Goal: Information Seeking & Learning: Learn about a topic

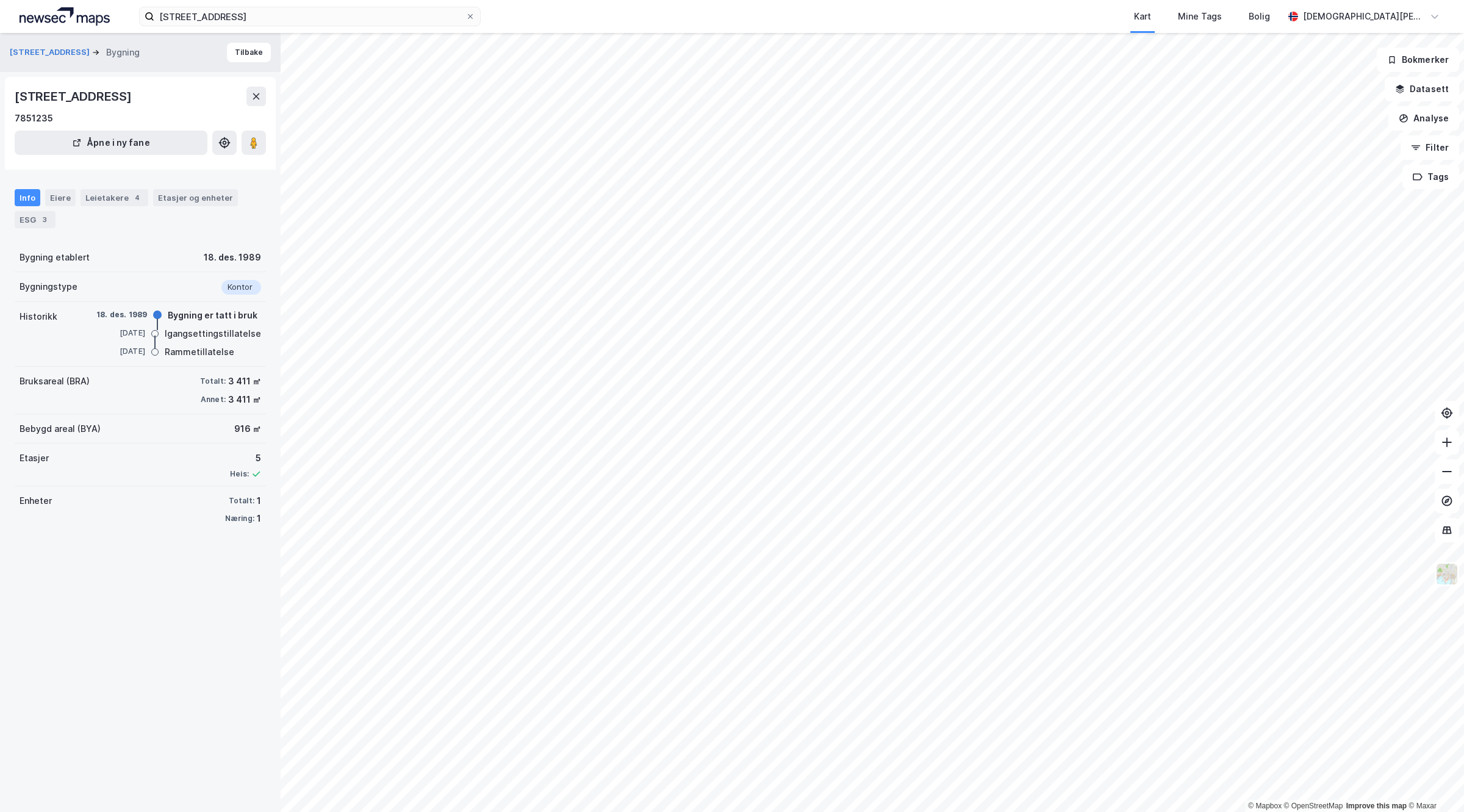
click at [236, 665] on div "Dyrmyrgata 47 Bygning [GEOGRAPHIC_DATA][STREET_ADDRESS] [GEOGRAPHIC_DATA] i ny …" at bounding box center [140, 423] width 280 height 779
click at [239, 665] on div "Dyrmyrgata 47 Bygning [GEOGRAPHIC_DATA][STREET_ADDRESS] [GEOGRAPHIC_DATA] i ny …" at bounding box center [140, 423] width 280 height 779
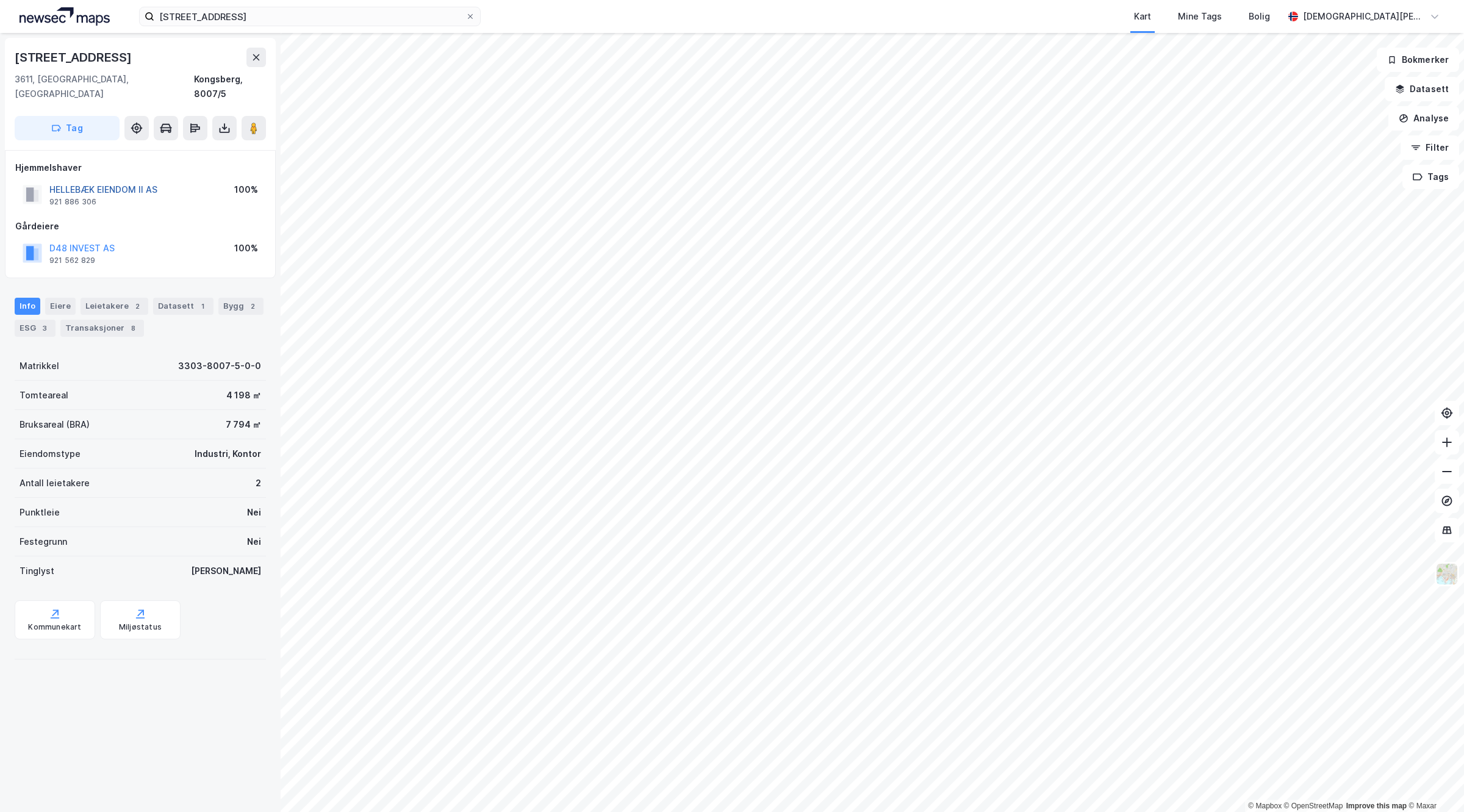
click at [0, 0] on button "HELLEBÆK EIENDOM II AS" at bounding box center [0, 0] width 0 height 0
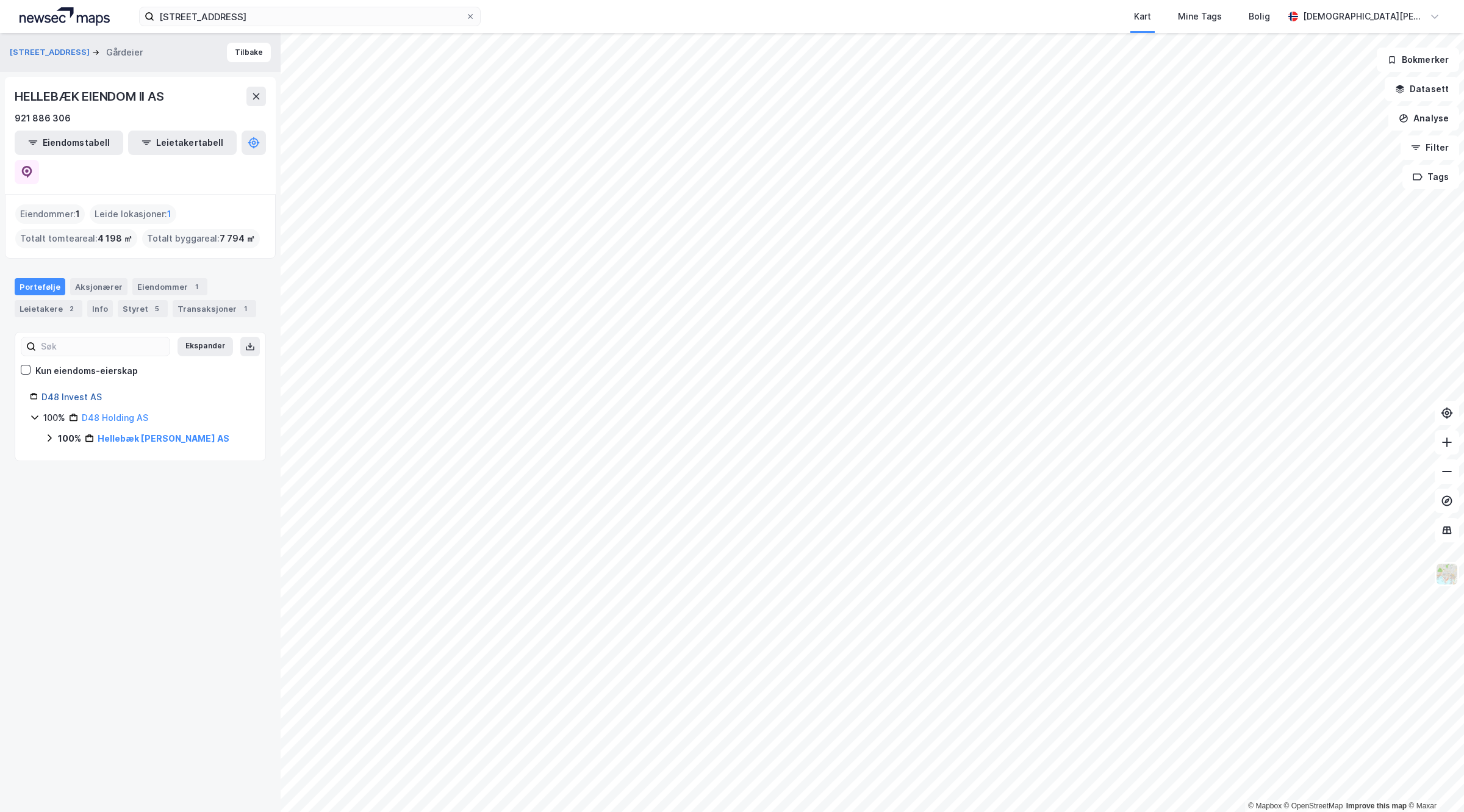
click at [77, 392] on link "D48 Invest AS" at bounding box center [72, 396] width 60 height 10
click at [189, 300] on div "Transaksjoner 1" at bounding box center [214, 308] width 83 height 17
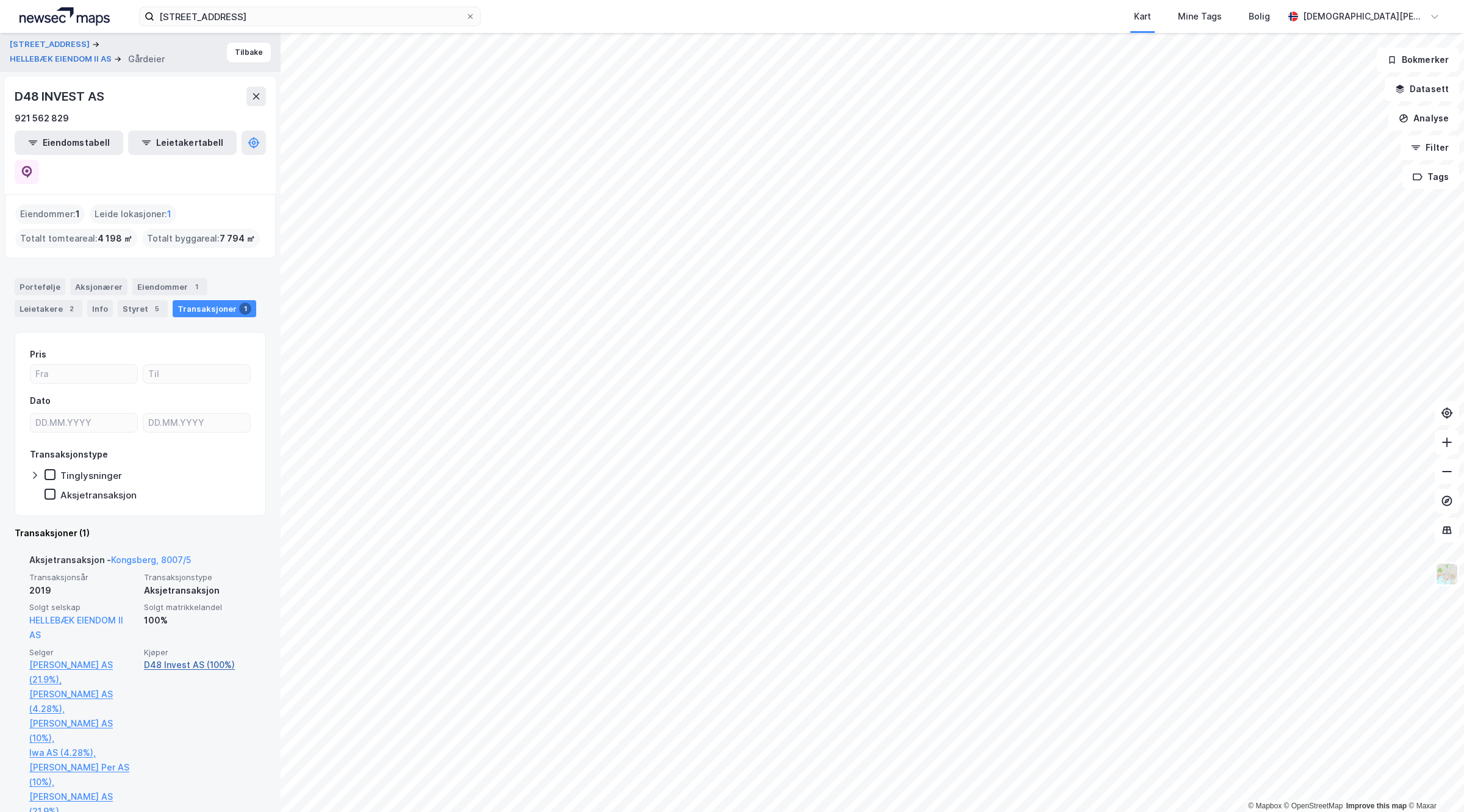
click at [175, 657] on link "D48 Invest AS (100%)" at bounding box center [197, 664] width 107 height 15
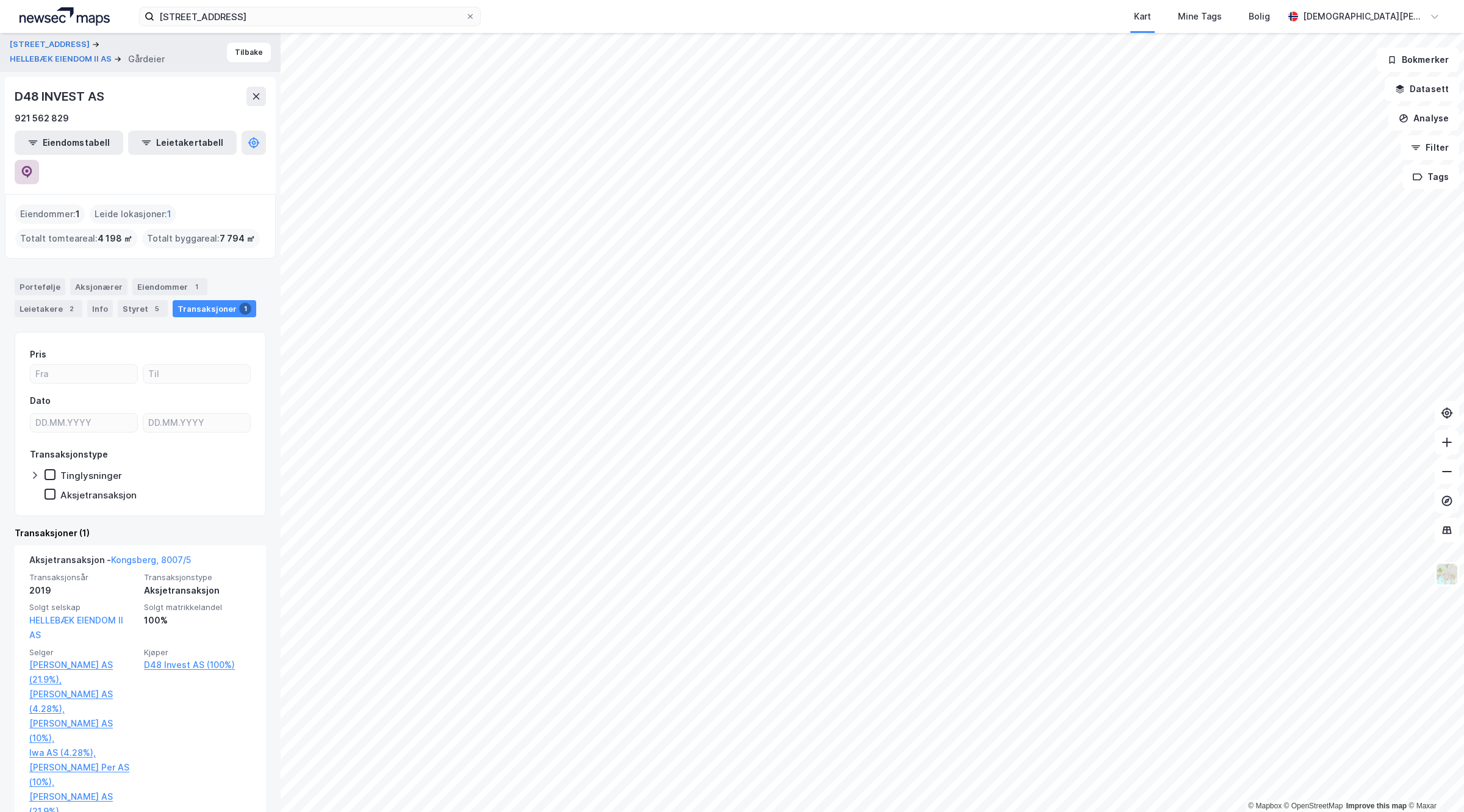
click at [33, 166] on icon at bounding box center [27, 172] width 12 height 12
